Goal: Register for event/course

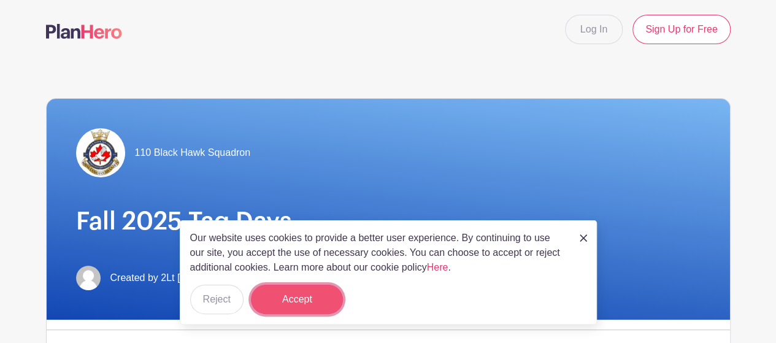
click at [290, 298] on button "Accept" at bounding box center [297, 299] width 92 height 29
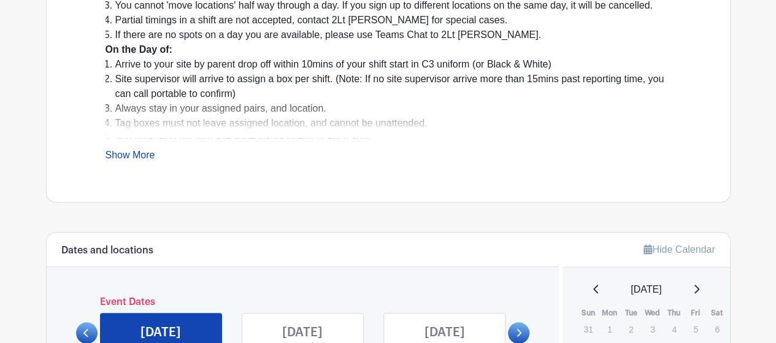
scroll to position [430, 0]
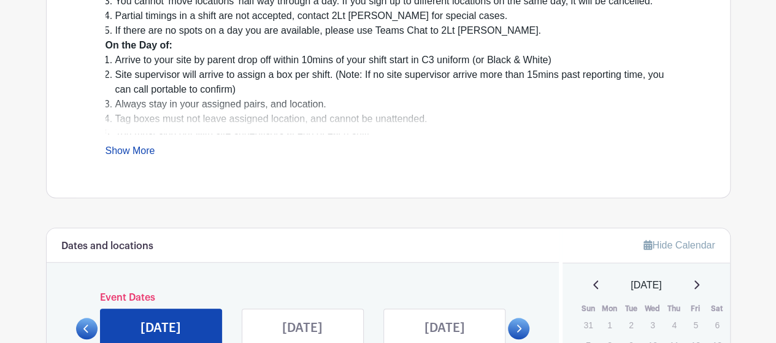
click at [150, 147] on link "Show More" at bounding box center [131, 152] width 50 height 15
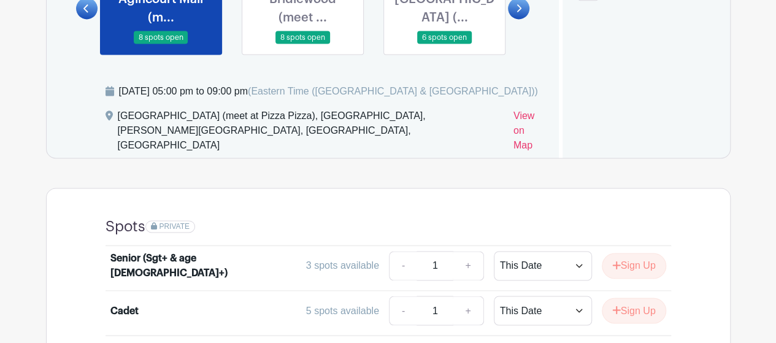
scroll to position [726, 0]
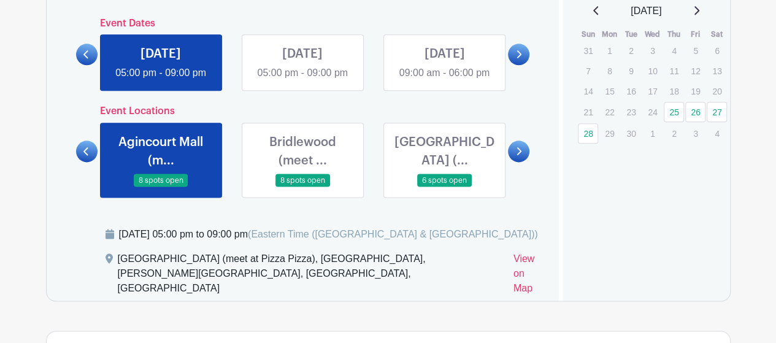
click at [303, 187] on link at bounding box center [303, 187] width 0 height 0
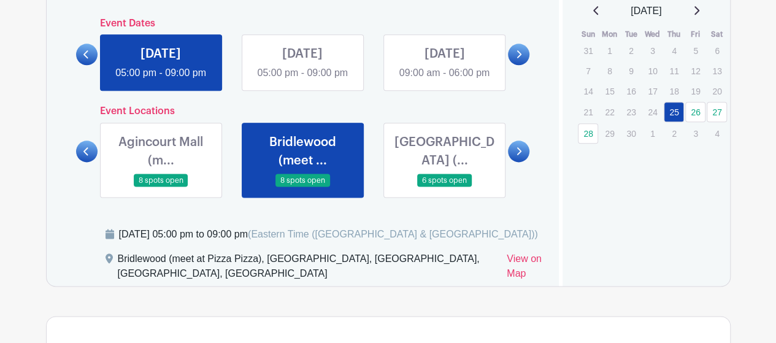
click at [444, 187] on link at bounding box center [444, 187] width 0 height 0
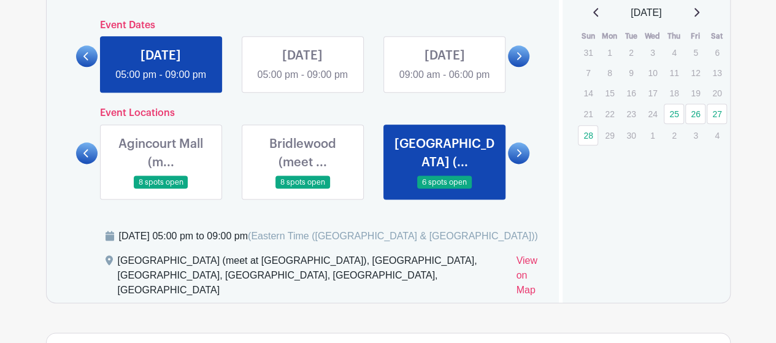
scroll to position [722, 0]
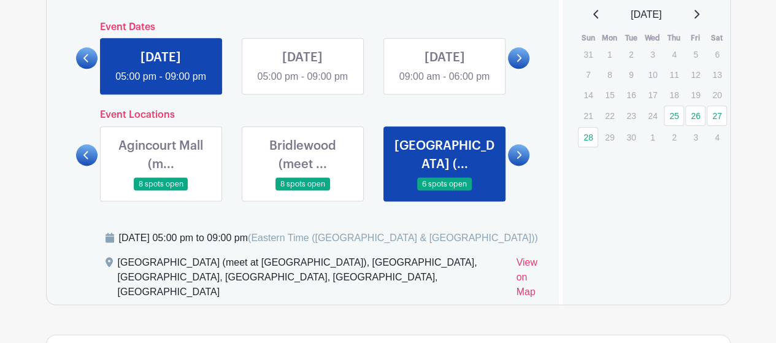
click at [520, 160] on icon at bounding box center [519, 154] width 6 height 9
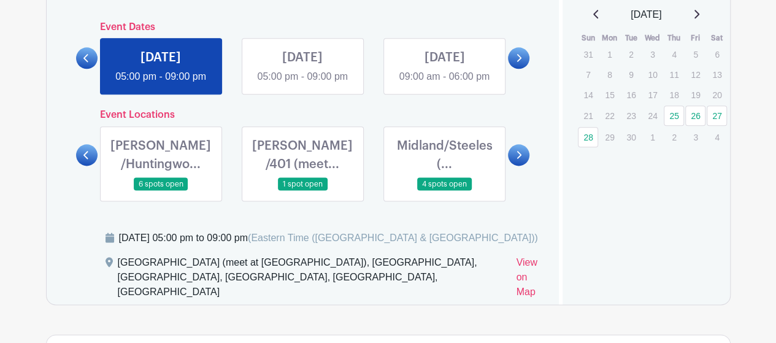
click at [161, 191] on link at bounding box center [161, 191] width 0 height 0
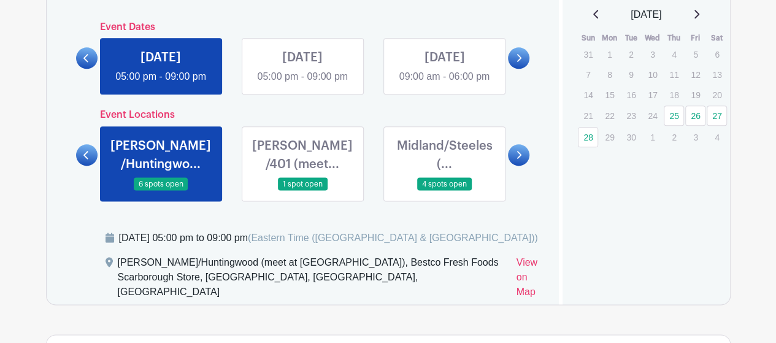
click at [303, 191] on link at bounding box center [303, 191] width 0 height 0
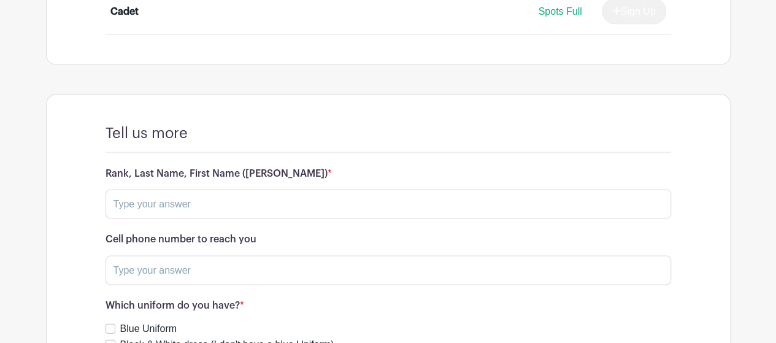
scroll to position [1009, 0]
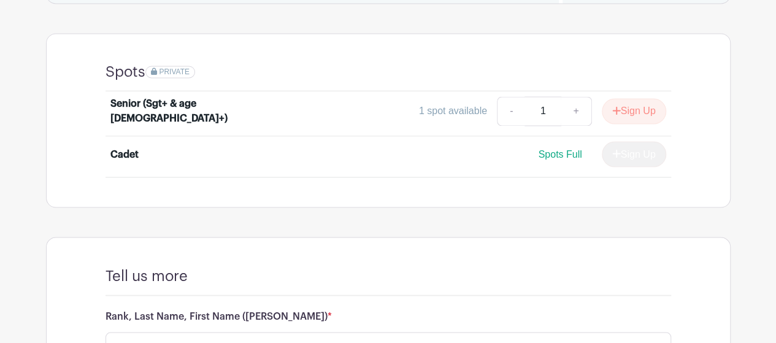
drag, startPoint x: 552, startPoint y: 169, endPoint x: 564, endPoint y: 169, distance: 11.7
click at [560, 159] on span "Spots Full" at bounding box center [560, 154] width 44 height 10
click at [483, 167] on div "Spots Full Sign Up" at bounding box center [457, 154] width 417 height 26
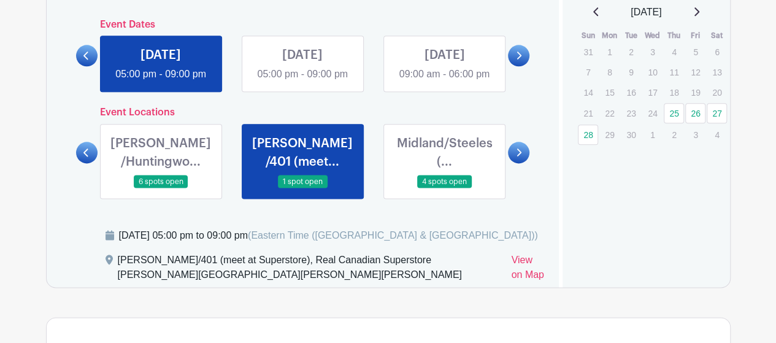
scroll to position [722, 0]
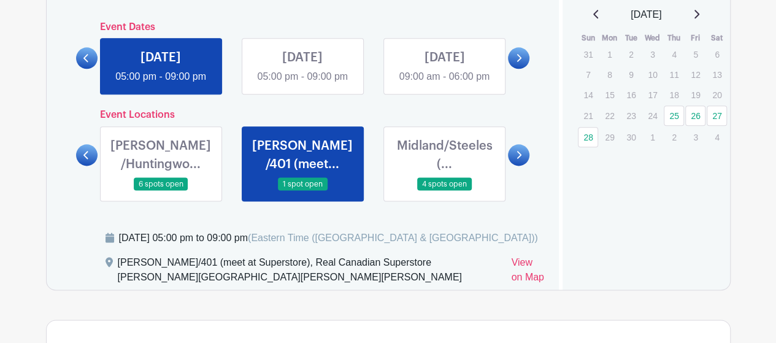
click at [444, 191] on link at bounding box center [444, 191] width 0 height 0
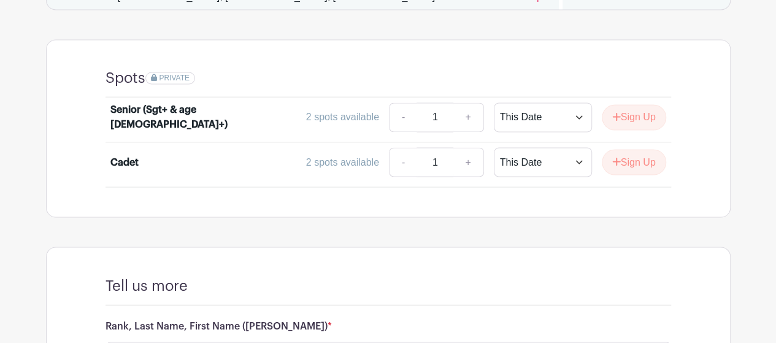
scroll to position [1009, 0]
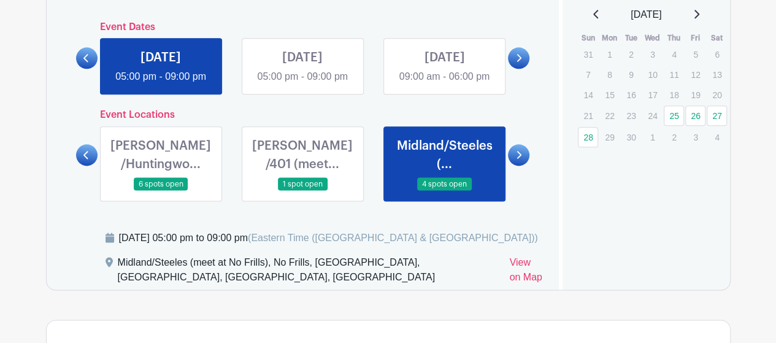
click at [303, 191] on link at bounding box center [303, 191] width 0 height 0
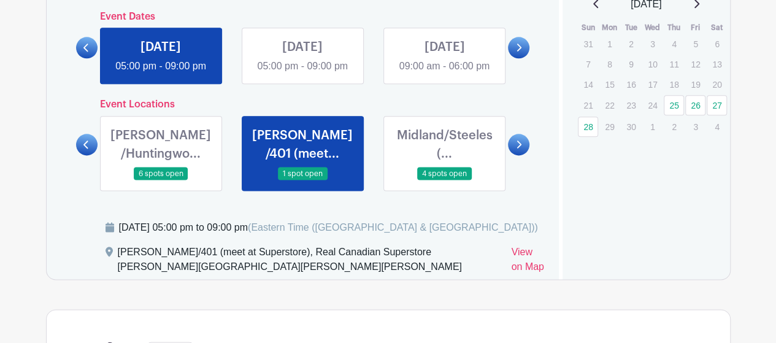
scroll to position [722, 0]
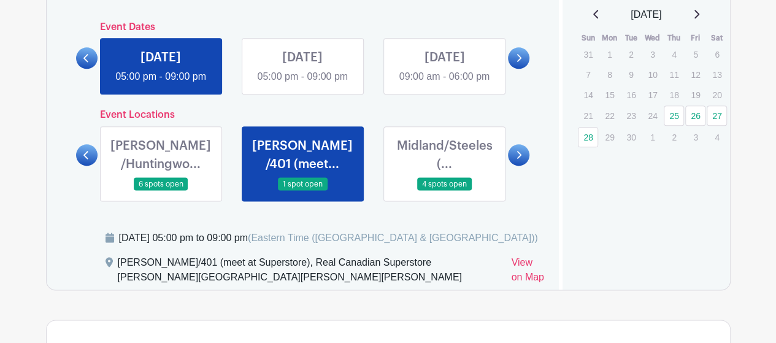
click at [523, 166] on link at bounding box center [518, 154] width 21 height 21
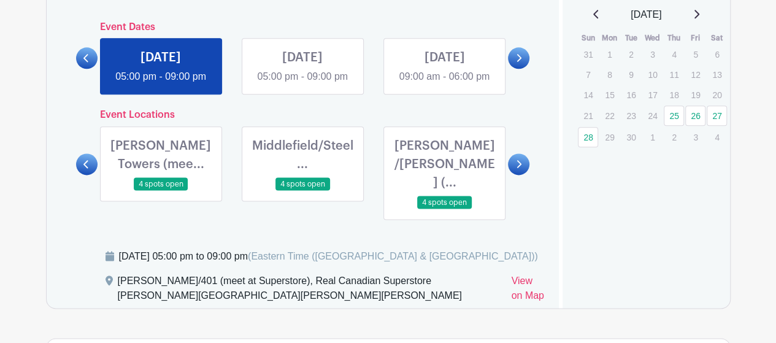
click at [161, 191] on link at bounding box center [161, 191] width 0 height 0
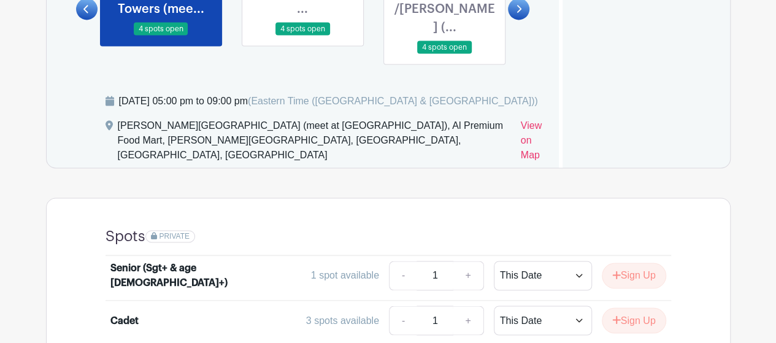
scroll to position [865, 0]
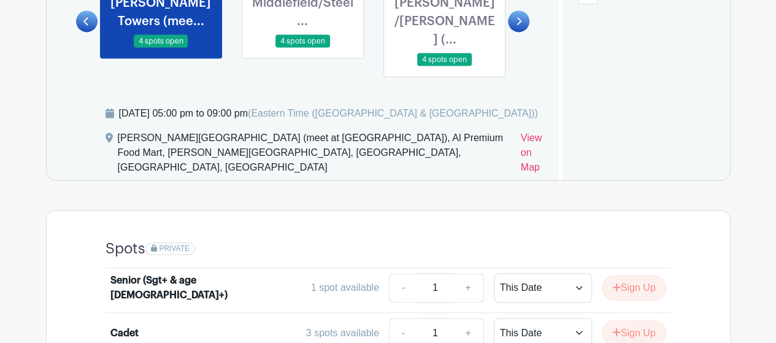
click at [303, 48] on link at bounding box center [303, 48] width 0 height 0
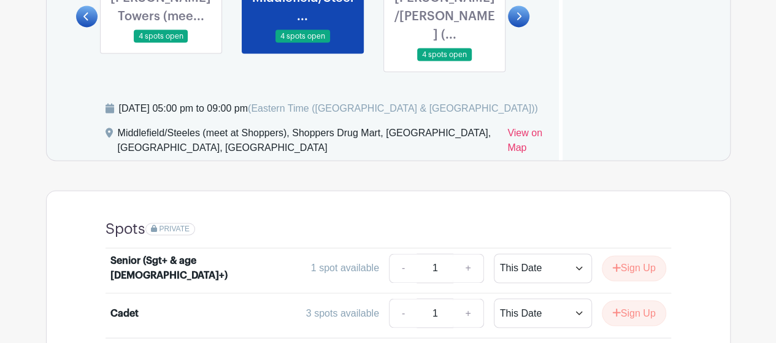
scroll to position [865, 0]
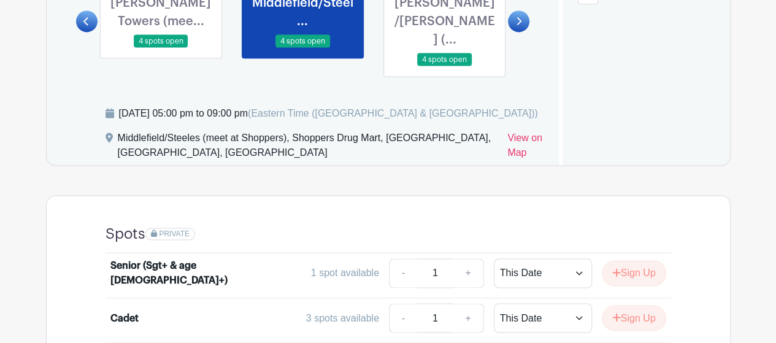
click at [444, 66] on link at bounding box center [444, 66] width 0 height 0
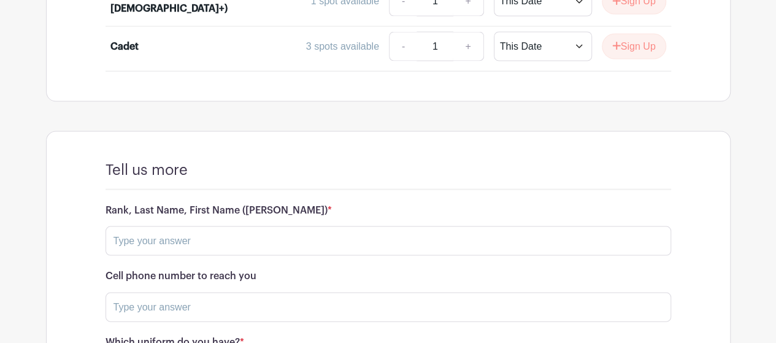
scroll to position [865, 0]
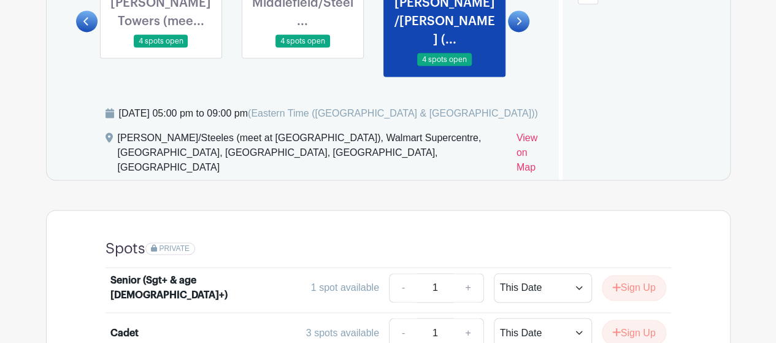
click at [514, 24] on link at bounding box center [518, 20] width 21 height 21
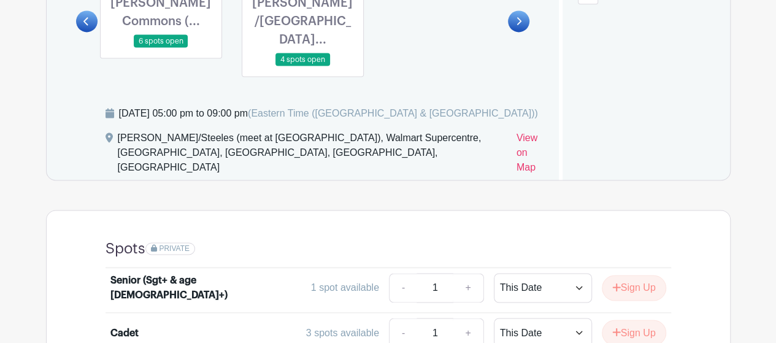
scroll to position [722, 0]
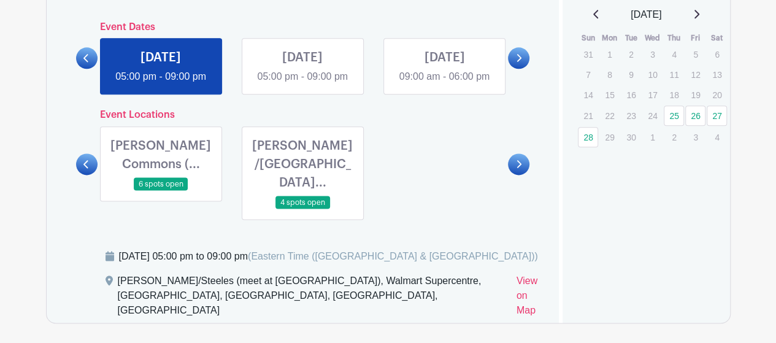
click at [161, 191] on link at bounding box center [161, 191] width 0 height 0
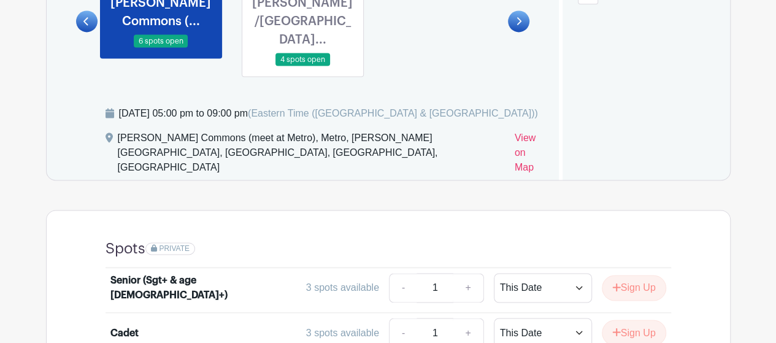
scroll to position [722, 0]
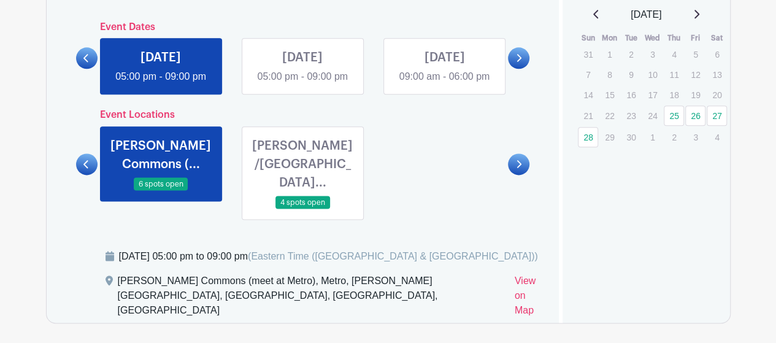
click at [303, 209] on link at bounding box center [303, 209] width 0 height 0
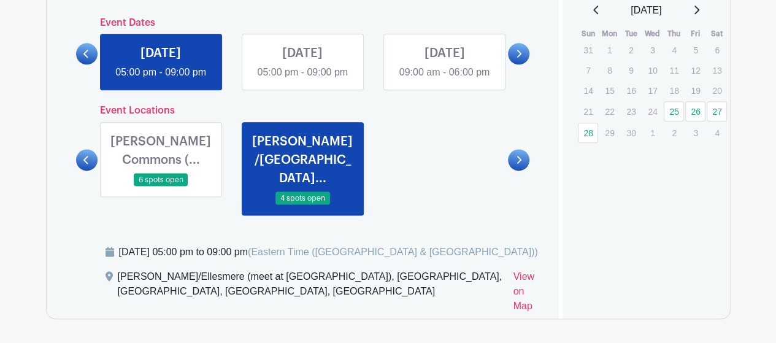
scroll to position [722, 0]
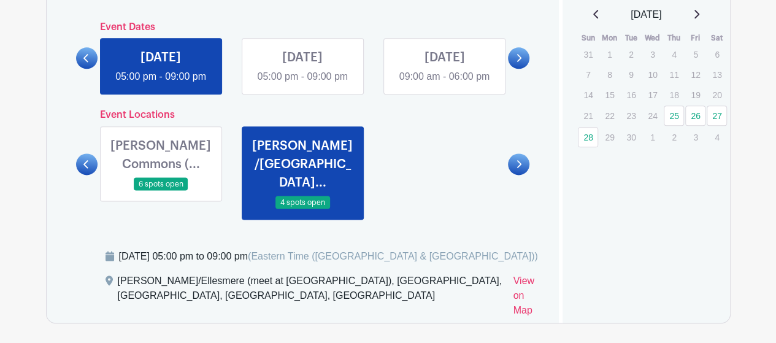
click at [194, 218] on div "Dates and locations Event Dates [DATE] 05:00 pm - 09:00 pm [DATE] 05:00 pm - 09…" at bounding box center [303, 140] width 513 height 365
click at [161, 191] on link at bounding box center [161, 191] width 0 height 0
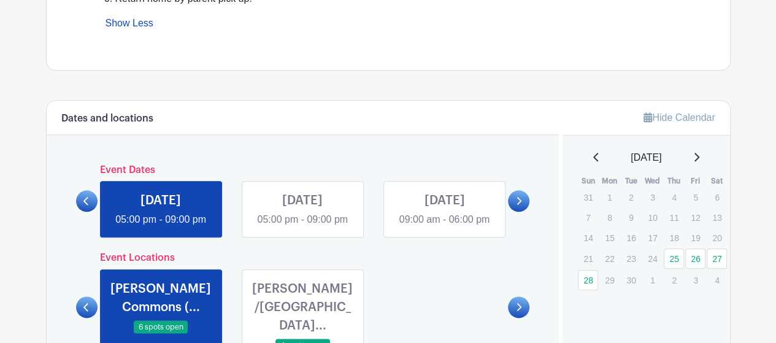
scroll to position [293, 0]
